Goal: Transaction & Acquisition: Purchase product/service

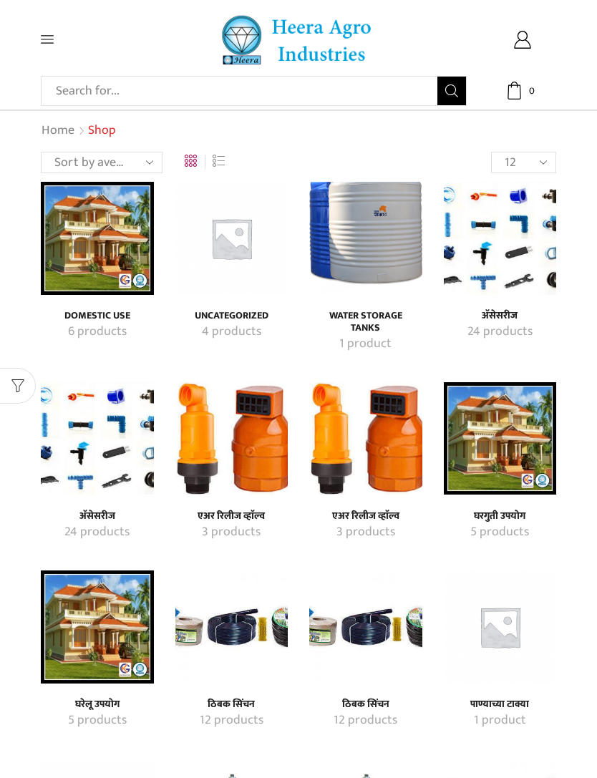
click at [56, 38] on span at bounding box center [75, 39] width 68 height 13
click at [53, 44] on icon at bounding box center [47, 40] width 13 height 8
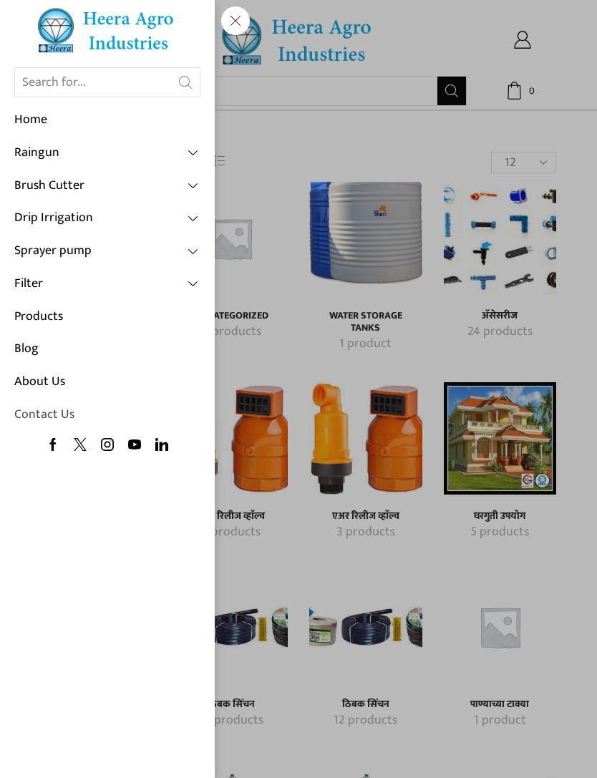
click at [37, 408] on link "Contact Us" at bounding box center [107, 415] width 186 height 33
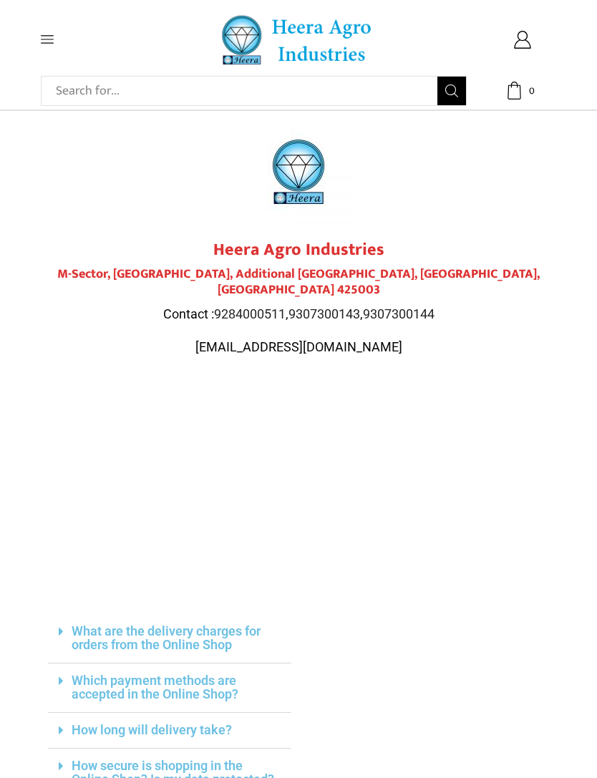
click at [51, 39] on icon at bounding box center [47, 39] width 13 height 13
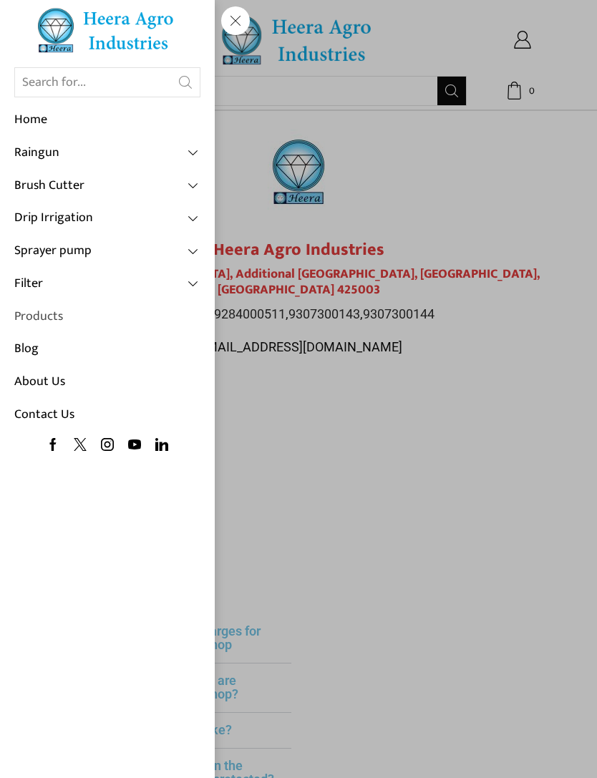
click at [54, 311] on link "Products" at bounding box center [107, 316] width 186 height 33
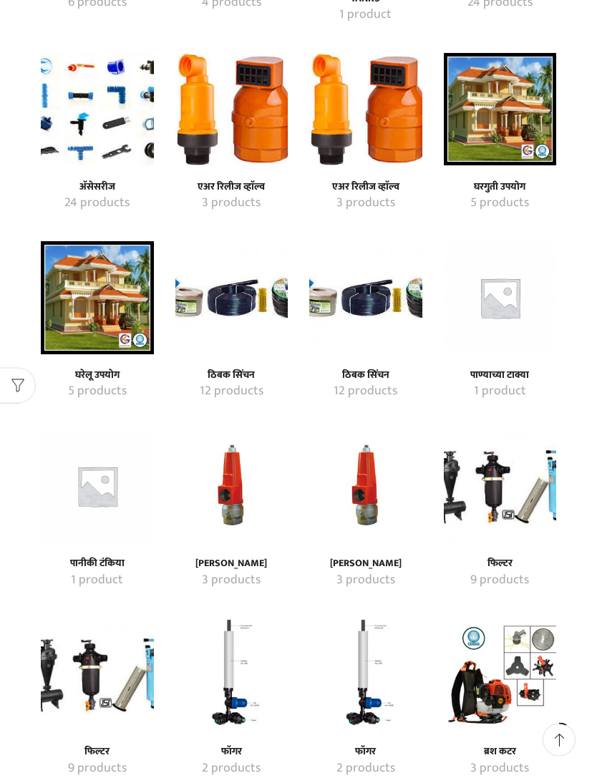
scroll to position [336, 0]
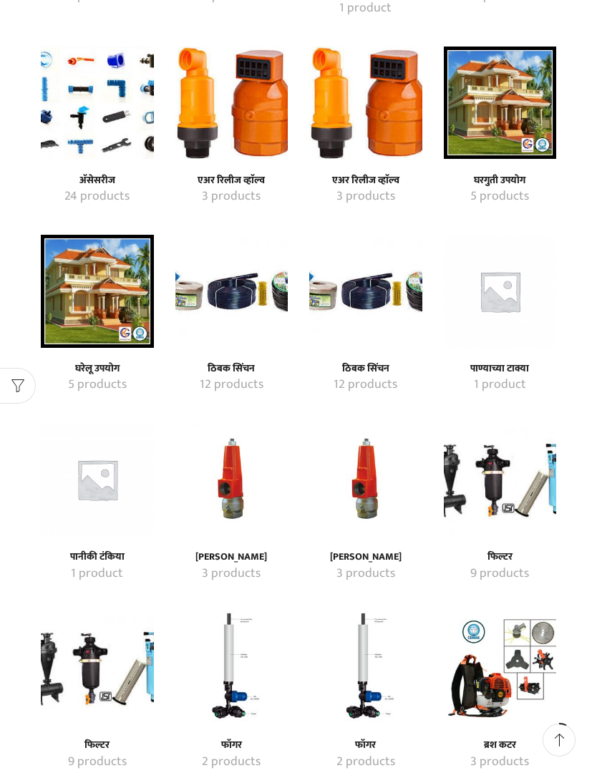
click at [216, 286] on img "Visit product category ठिबक सिंचन" at bounding box center [231, 291] width 113 height 113
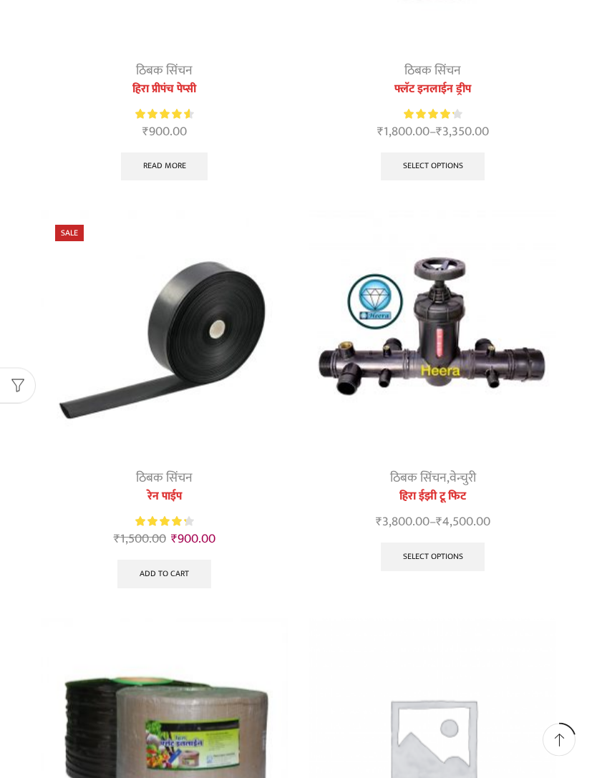
scroll to position [378, 0]
click at [190, 327] on img at bounding box center [164, 333] width 247 height 247
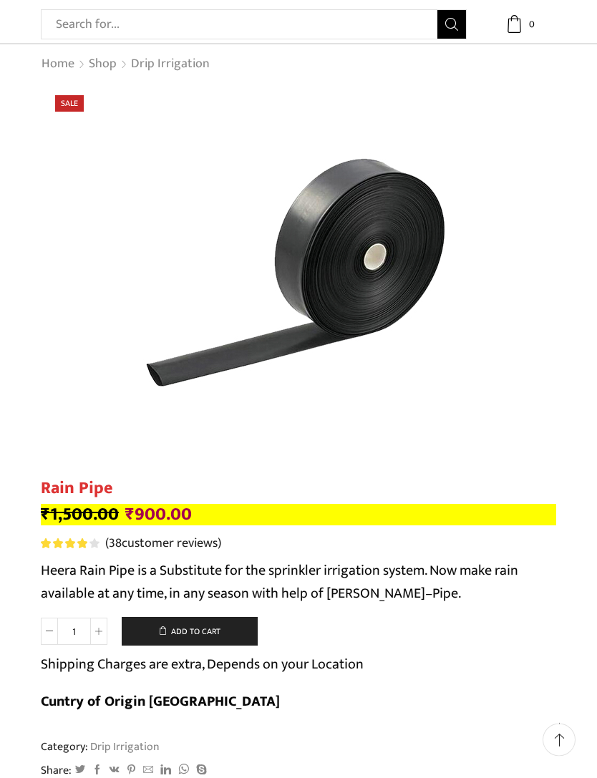
scroll to position [62, 0]
